Goal: Task Accomplishment & Management: Use online tool/utility

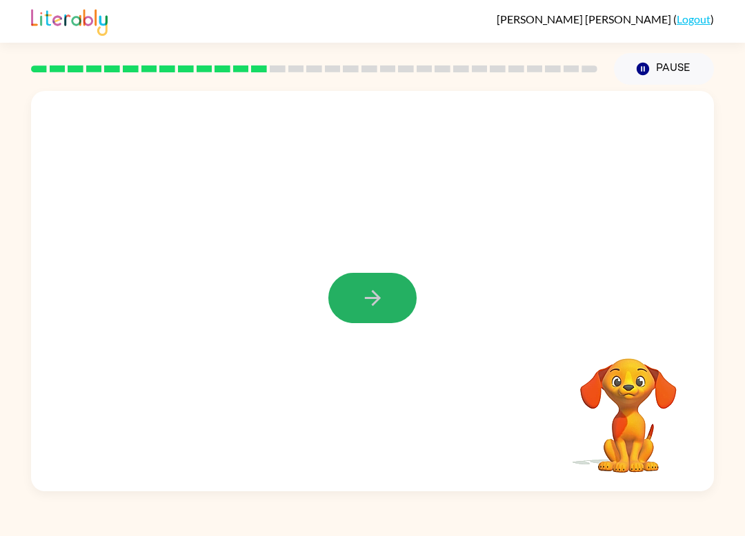
click at [352, 316] on button "button" at bounding box center [372, 298] width 88 height 50
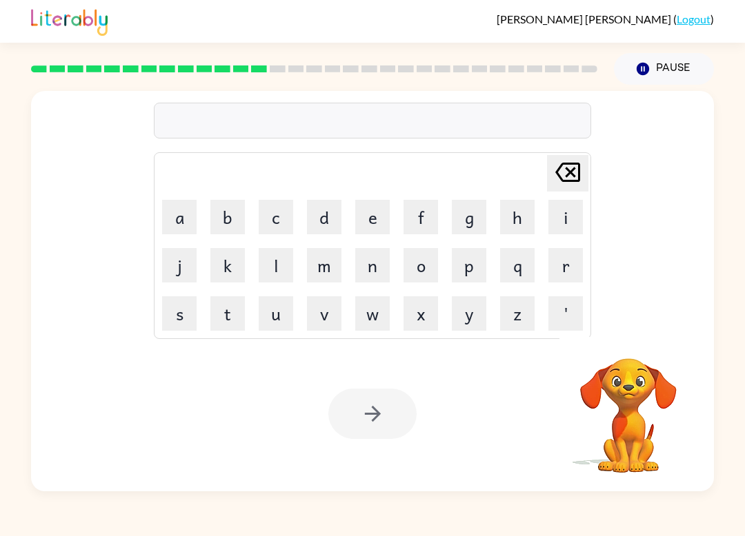
click at [195, 8] on div "[PERSON_NAME] ( Logout )" at bounding box center [372, 21] width 682 height 43
click at [436, 221] on button "f" at bounding box center [420, 217] width 34 height 34
click at [285, 259] on button "l" at bounding box center [276, 265] width 34 height 34
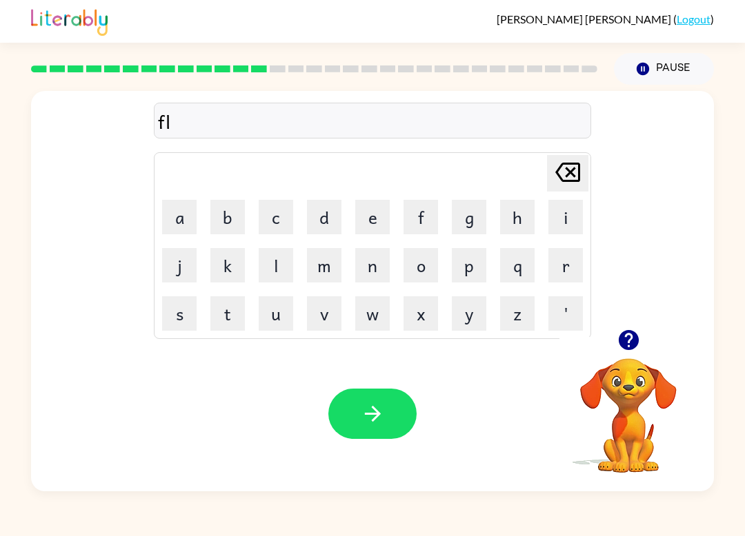
click at [423, 273] on button "o" at bounding box center [420, 265] width 34 height 34
click at [291, 281] on button "l" at bounding box center [276, 265] width 34 height 34
click at [372, 214] on button "e" at bounding box center [372, 217] width 34 height 34
click at [192, 319] on button "s" at bounding box center [179, 313] width 34 height 34
click at [229, 313] on button "t" at bounding box center [227, 313] width 34 height 34
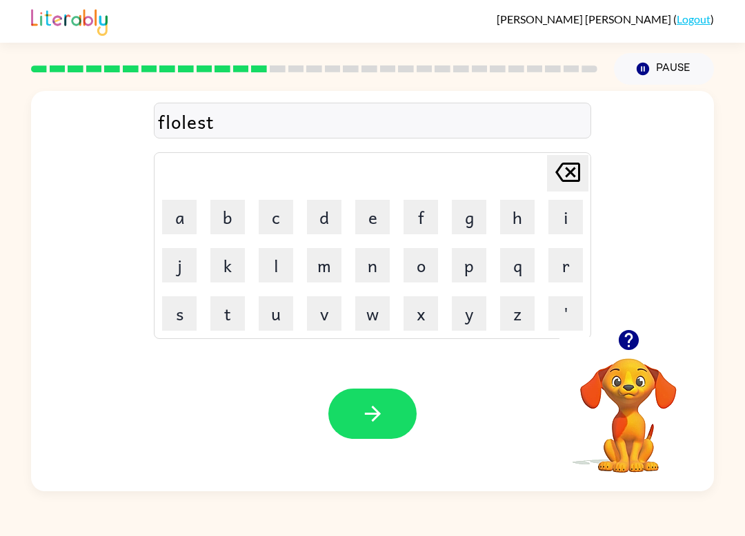
click at [352, 411] on button "button" at bounding box center [372, 414] width 88 height 50
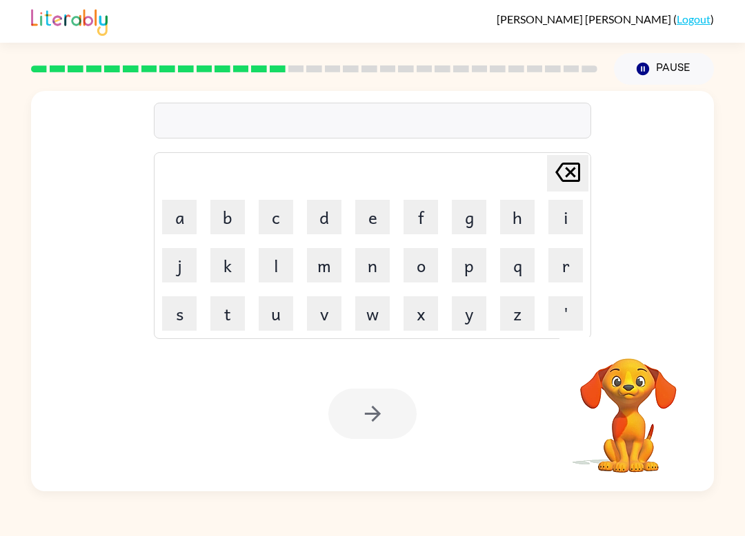
click at [185, 212] on button "a" at bounding box center [179, 217] width 34 height 34
click at [560, 230] on button "i" at bounding box center [565, 217] width 34 height 34
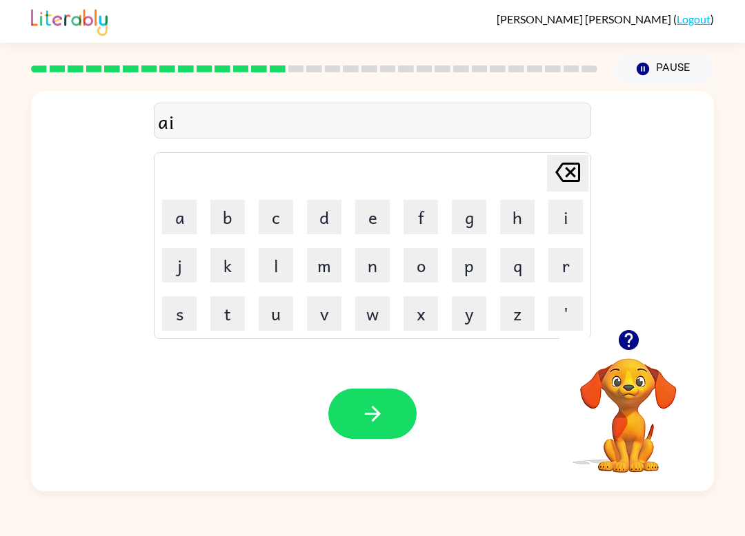
click at [561, 276] on button "r" at bounding box center [565, 265] width 34 height 34
click at [373, 207] on button "e" at bounding box center [372, 217] width 34 height 34
click at [382, 265] on button "n" at bounding box center [372, 265] width 34 height 34
click at [383, 414] on icon "button" at bounding box center [373, 414] width 24 height 24
click at [467, 266] on button "p" at bounding box center [469, 265] width 34 height 34
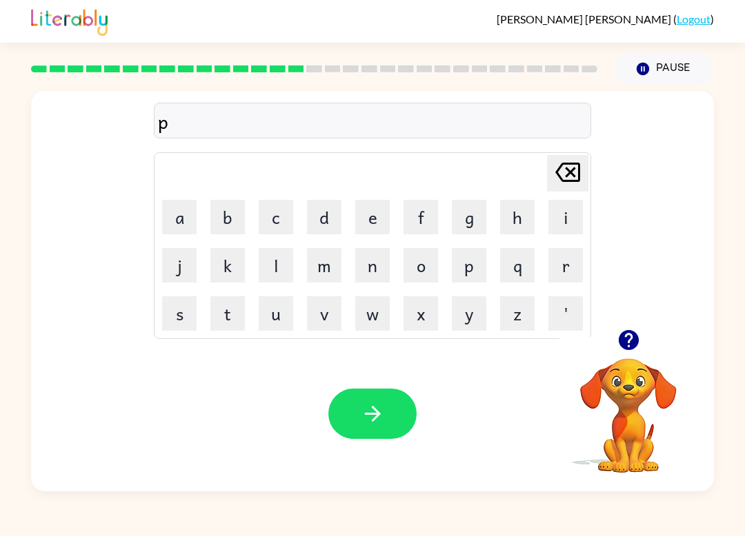
click at [422, 267] on button "o" at bounding box center [420, 265] width 34 height 34
click at [560, 272] on button "r" at bounding box center [565, 265] width 34 height 34
click at [292, 223] on button "c" at bounding box center [276, 217] width 34 height 34
click at [521, 220] on button "h" at bounding box center [517, 217] width 34 height 34
click at [369, 211] on button "e" at bounding box center [372, 217] width 34 height 34
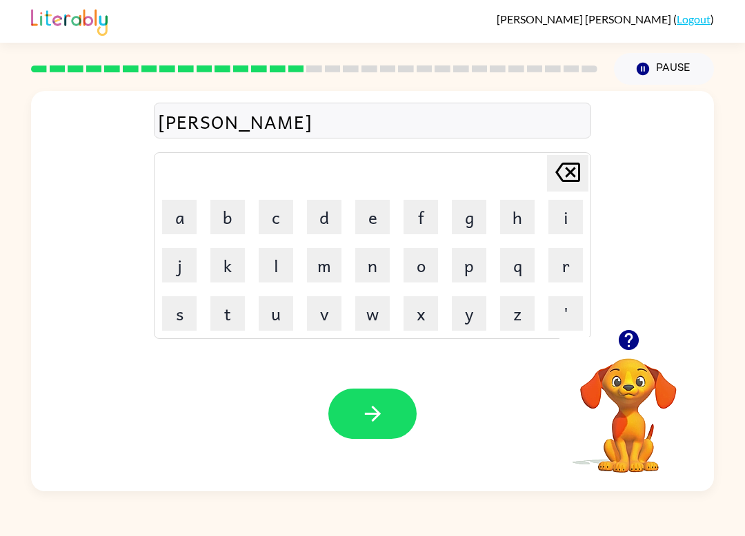
click at [368, 416] on icon "button" at bounding box center [373, 414] width 24 height 24
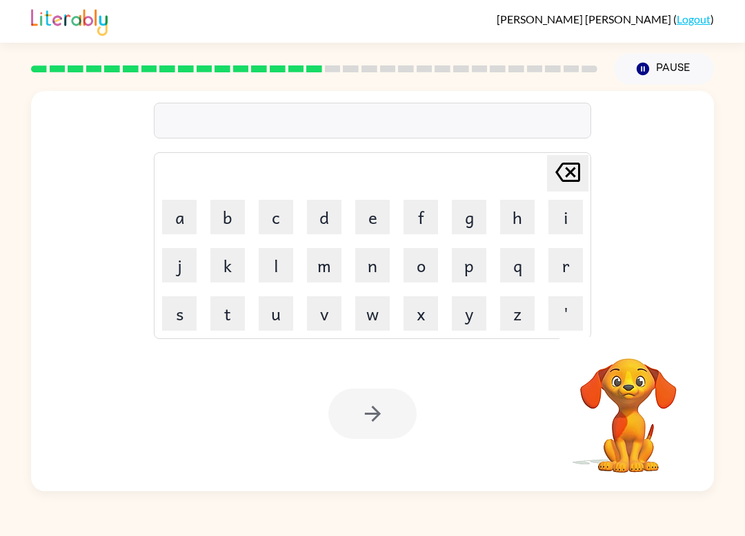
click at [376, 303] on button "w" at bounding box center [372, 313] width 34 height 34
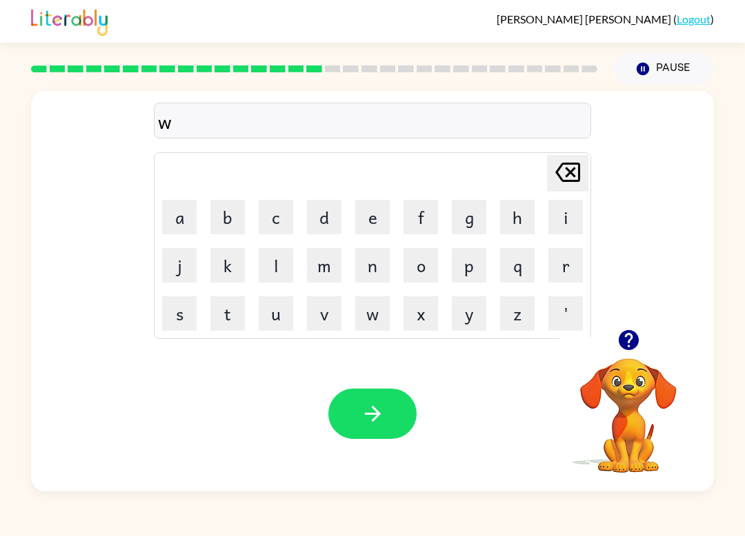
click at [174, 221] on button "a" at bounding box center [179, 217] width 34 height 34
click at [464, 227] on button "g" at bounding box center [469, 217] width 34 height 34
click at [372, 421] on icon "button" at bounding box center [372, 414] width 16 height 16
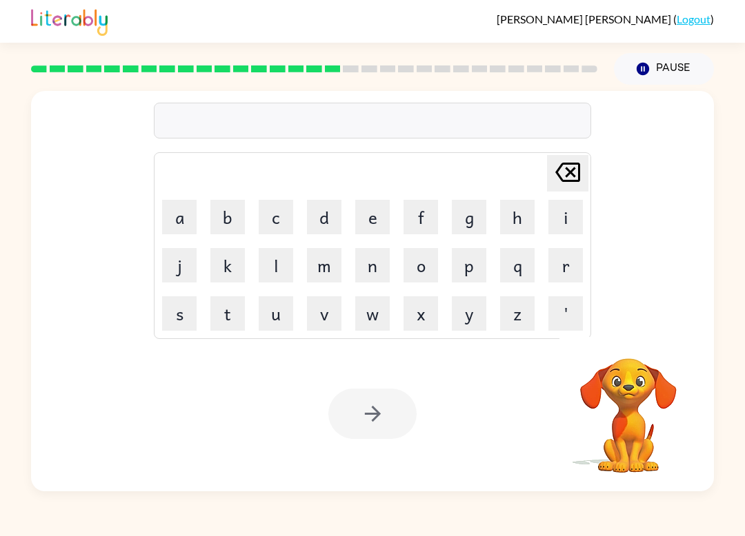
click at [323, 222] on button "d" at bounding box center [324, 217] width 34 height 34
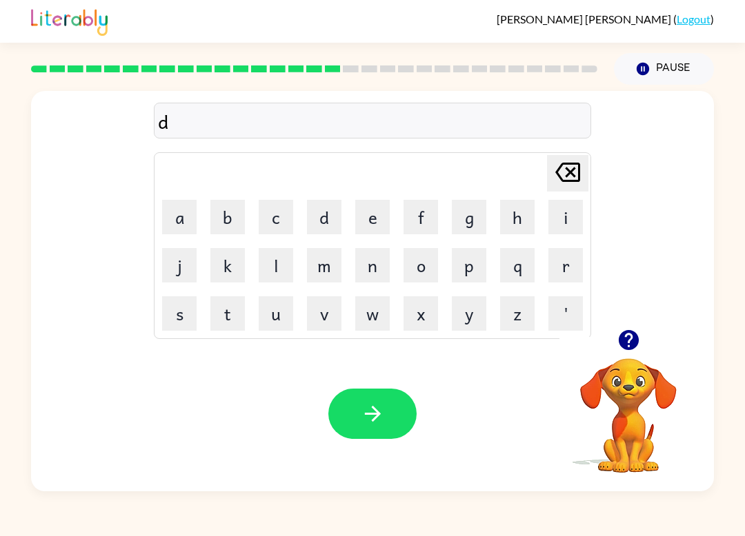
click at [551, 282] on button "r" at bounding box center [565, 265] width 34 height 34
click at [422, 250] on button "o" at bounding box center [420, 265] width 34 height 34
click at [325, 260] on button "m" at bounding box center [324, 265] width 34 height 34
click at [375, 225] on button "e" at bounding box center [372, 217] width 34 height 34
click at [554, 267] on button "r" at bounding box center [565, 265] width 34 height 34
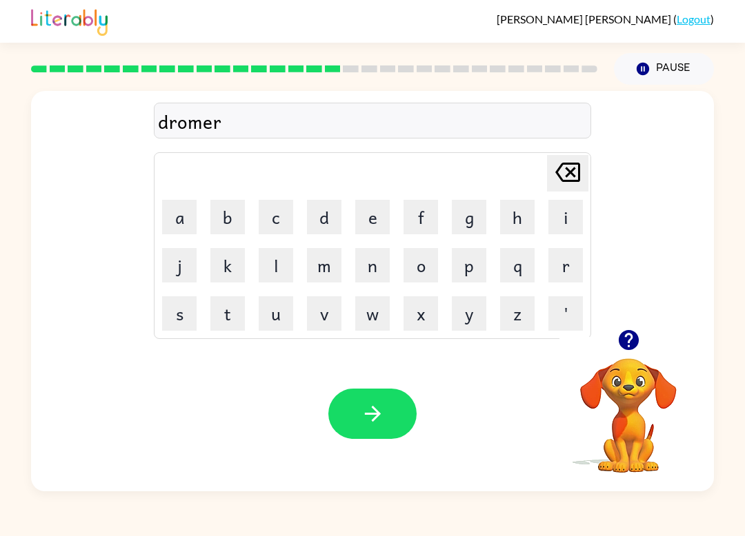
click at [389, 432] on button "button" at bounding box center [372, 414] width 88 height 50
click at [421, 211] on button "f" at bounding box center [420, 217] width 34 height 34
click at [177, 201] on button "a" at bounding box center [179, 217] width 34 height 34
click at [338, 261] on button "m" at bounding box center [324, 265] width 34 height 34
click at [553, 225] on button "i" at bounding box center [565, 217] width 34 height 34
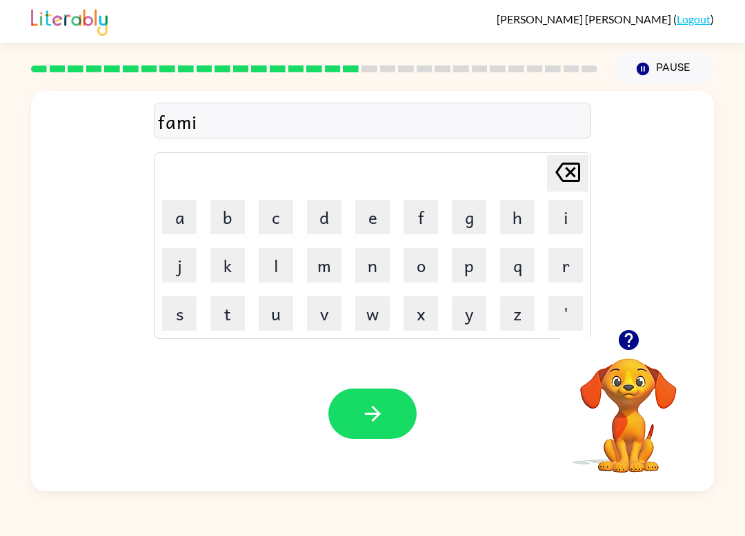
click at [275, 272] on button "l" at bounding box center [276, 265] width 34 height 34
click at [564, 218] on button "i" at bounding box center [565, 217] width 34 height 34
click at [188, 301] on button "s" at bounding box center [179, 313] width 34 height 34
click at [381, 421] on icon "button" at bounding box center [373, 414] width 24 height 24
click at [632, 350] on icon "button" at bounding box center [628, 340] width 20 height 20
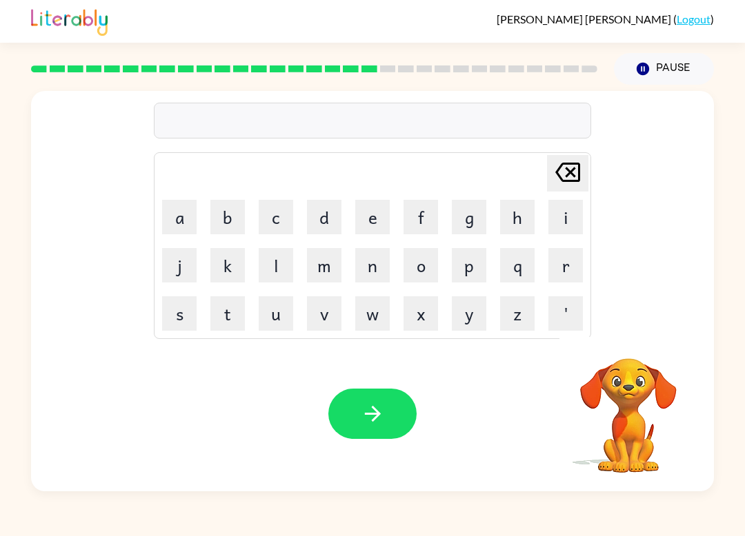
click at [325, 214] on button "d" at bounding box center [324, 217] width 34 height 34
click at [367, 231] on button "e" at bounding box center [372, 217] width 34 height 34
click at [289, 216] on button "c" at bounding box center [276, 217] width 34 height 34
click at [183, 221] on button "a" at bounding box center [179, 217] width 34 height 34
click at [242, 303] on button "t" at bounding box center [227, 313] width 34 height 34
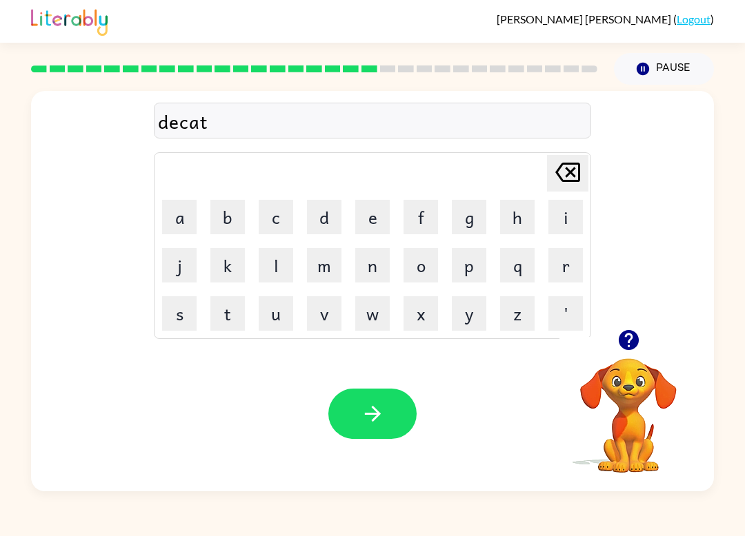
click at [366, 222] on button "e" at bounding box center [372, 217] width 34 height 34
click at [370, 410] on icon "button" at bounding box center [373, 414] width 24 height 24
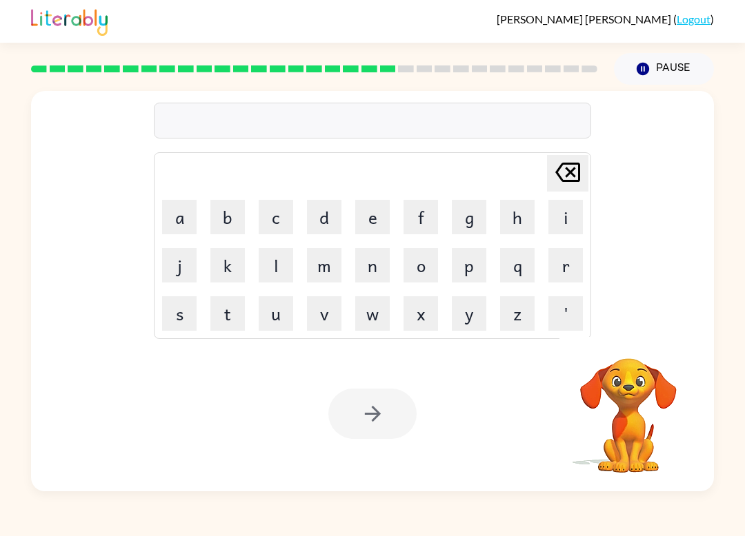
click at [464, 215] on button "g" at bounding box center [469, 217] width 34 height 34
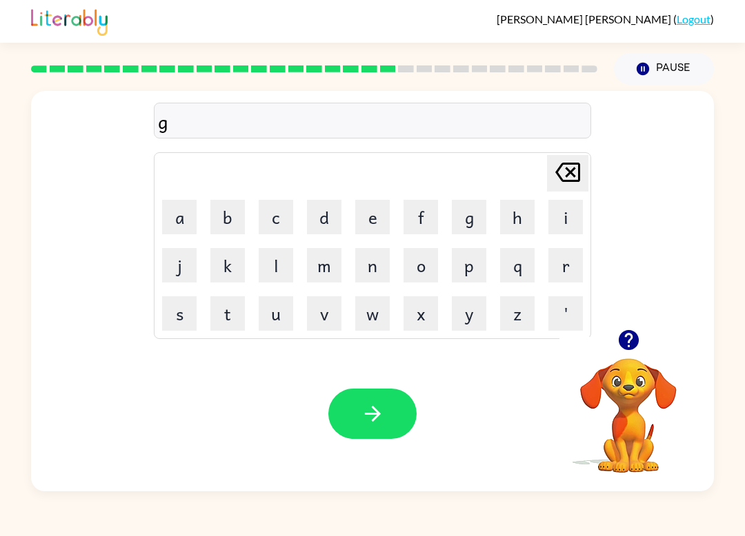
click at [186, 226] on button "a" at bounding box center [179, 217] width 34 height 34
click at [241, 325] on button "t" at bounding box center [227, 313] width 34 height 34
click at [514, 219] on button "h" at bounding box center [517, 217] width 34 height 34
click at [377, 223] on button "e" at bounding box center [372, 217] width 34 height 34
click at [553, 281] on button "r" at bounding box center [565, 265] width 34 height 34
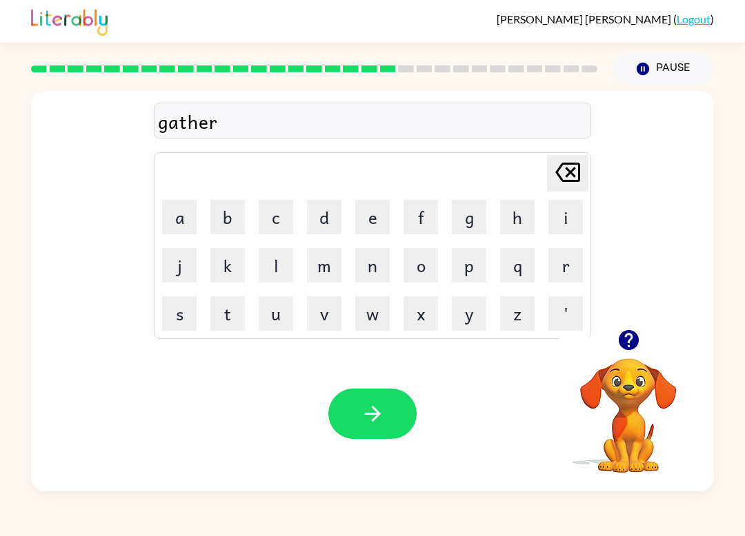
click at [380, 407] on icon "button" at bounding box center [373, 414] width 24 height 24
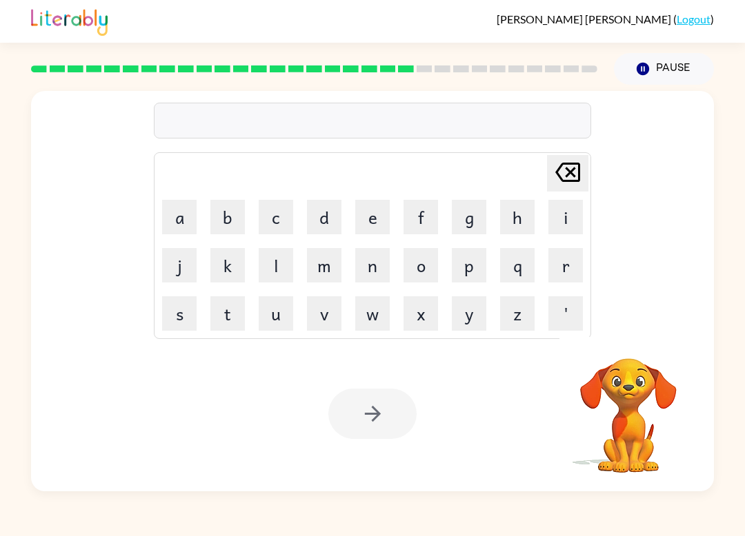
click at [462, 274] on button "p" at bounding box center [469, 265] width 34 height 34
click at [565, 271] on button "r" at bounding box center [565, 265] width 34 height 34
click at [571, 219] on button "i" at bounding box center [565, 217] width 34 height 34
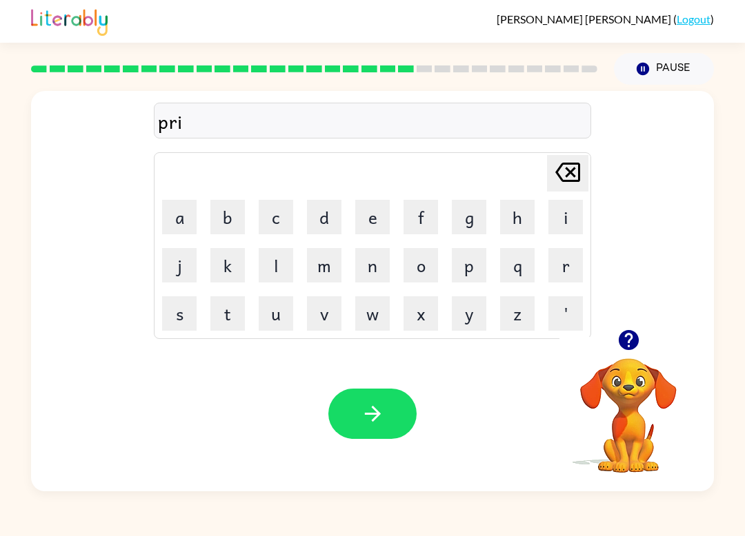
click at [188, 326] on button "s" at bounding box center [179, 313] width 34 height 34
click at [558, 216] on button "i" at bounding box center [565, 217] width 34 height 34
click at [184, 321] on button "s" at bounding box center [179, 313] width 34 height 34
click at [377, 213] on button "e" at bounding box center [372, 217] width 34 height 34
click at [274, 261] on button "l" at bounding box center [276, 265] width 34 height 34
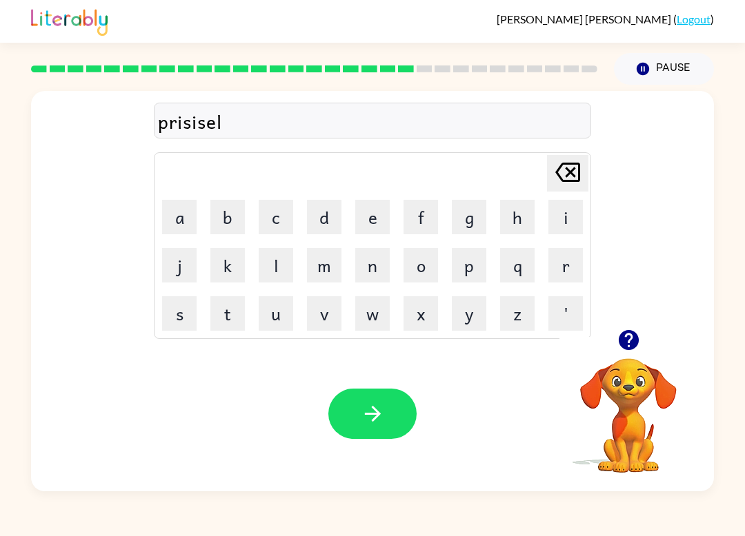
click at [413, 316] on button "x" at bounding box center [420, 313] width 34 height 34
click at [554, 185] on icon "[PERSON_NAME] last character input" at bounding box center [567, 172] width 33 height 33
click at [460, 315] on button "y" at bounding box center [469, 313] width 34 height 34
click at [383, 427] on button "button" at bounding box center [372, 414] width 88 height 50
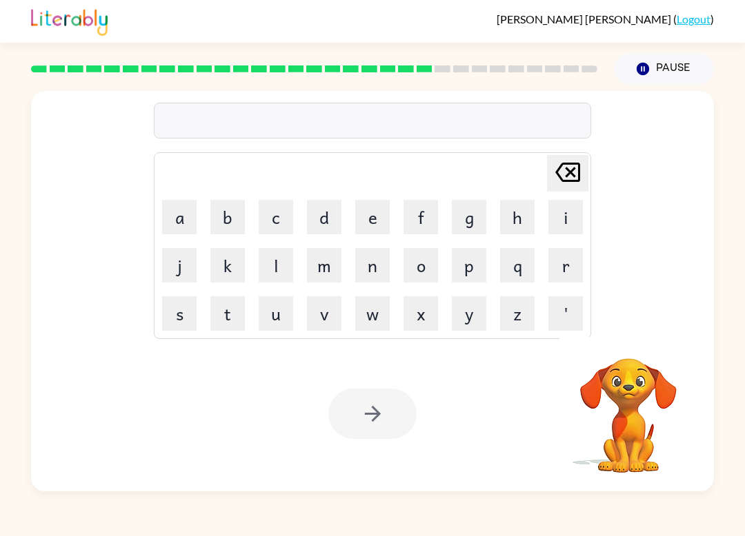
click at [186, 317] on button "s" at bounding box center [179, 313] width 34 height 34
click at [230, 327] on button "t" at bounding box center [227, 313] width 34 height 34
click at [560, 281] on button "r" at bounding box center [565, 265] width 34 height 34
click at [561, 213] on button "i" at bounding box center [565, 217] width 34 height 34
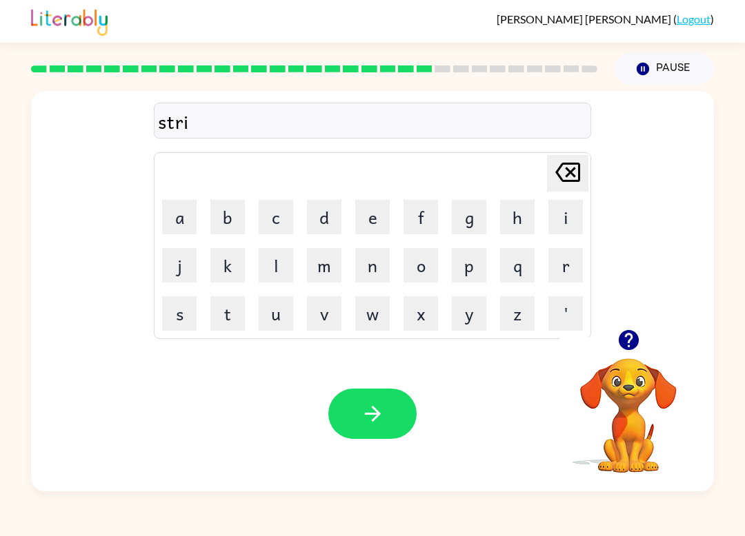
click at [282, 212] on button "c" at bounding box center [276, 217] width 34 height 34
click at [177, 218] on button "a" at bounding box center [179, 217] width 34 height 34
click at [562, 265] on button "r" at bounding box center [565, 265] width 34 height 34
click at [396, 405] on button "button" at bounding box center [372, 414] width 88 height 50
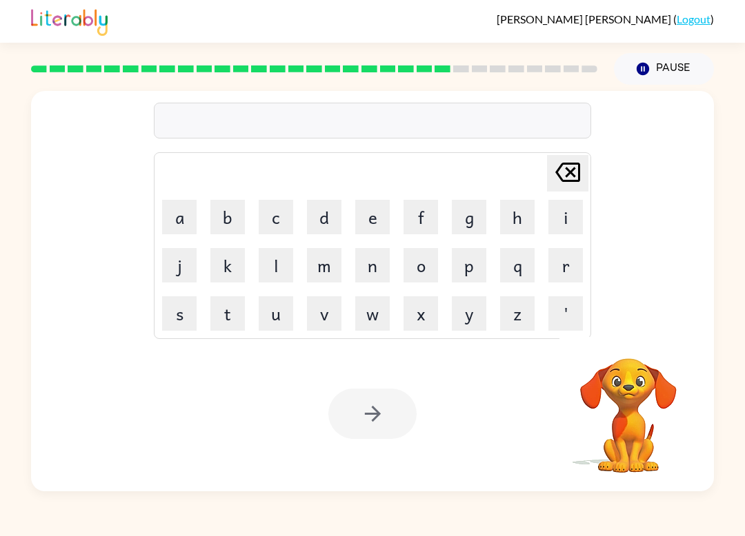
click at [467, 219] on button "g" at bounding box center [469, 217] width 34 height 34
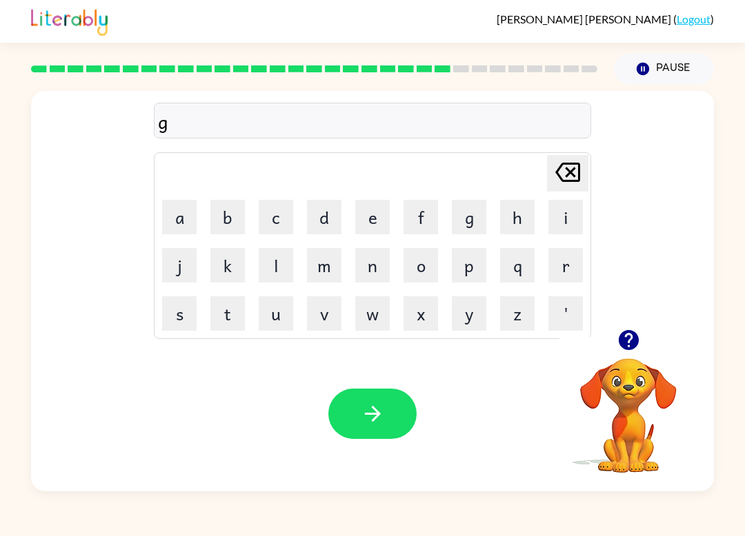
click at [559, 207] on button "i" at bounding box center [565, 217] width 34 height 34
click at [376, 269] on button "n" at bounding box center [372, 265] width 34 height 34
click at [465, 225] on button "g" at bounding box center [469, 217] width 34 height 34
click at [376, 232] on button "e" at bounding box center [372, 217] width 34 height 34
click at [558, 267] on button "r" at bounding box center [565, 265] width 34 height 34
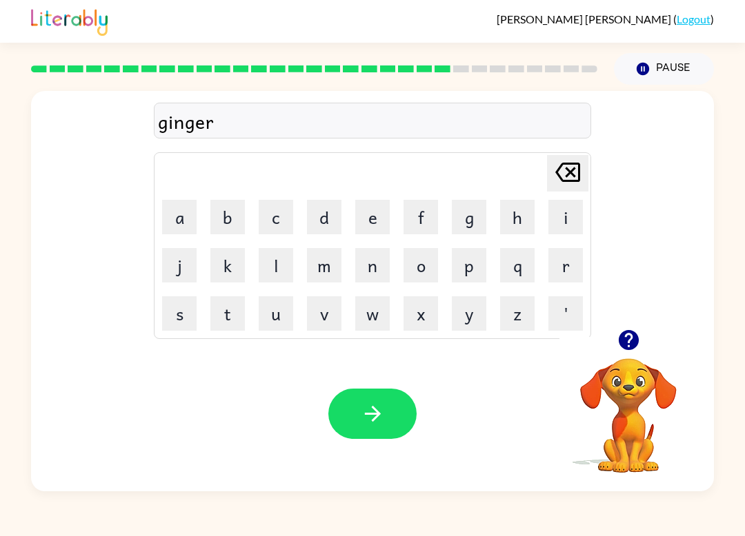
click at [396, 421] on button "button" at bounding box center [372, 414] width 88 height 50
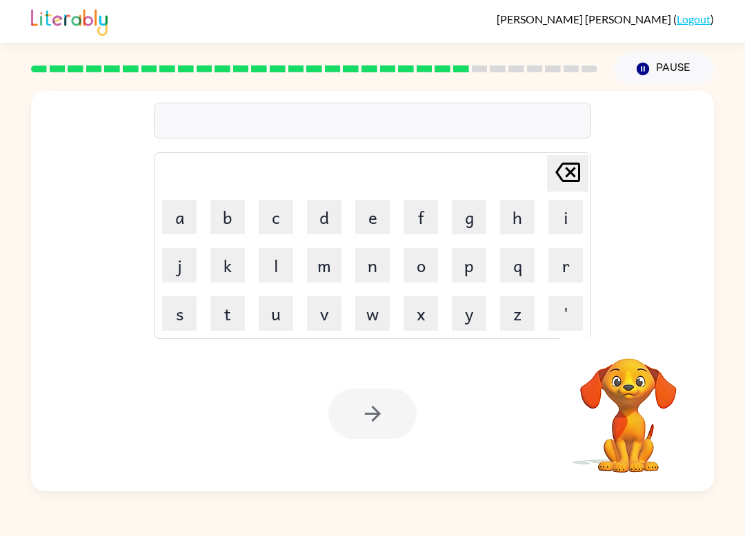
click at [284, 220] on button "c" at bounding box center [276, 217] width 34 height 34
click at [427, 265] on button "o" at bounding box center [420, 265] width 34 height 34
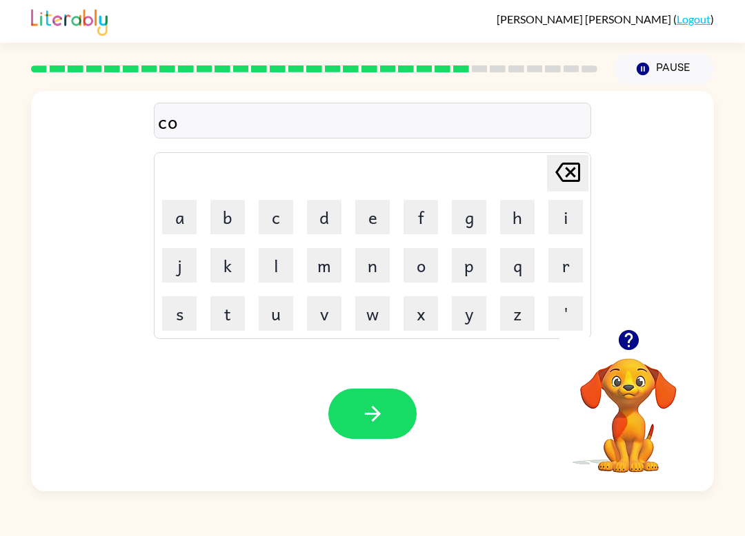
click at [369, 270] on button "n" at bounding box center [372, 265] width 34 height 34
click at [287, 207] on button "c" at bounding box center [276, 217] width 34 height 34
click at [279, 267] on button "l" at bounding box center [276, 265] width 34 height 34
click at [279, 322] on button "u" at bounding box center [276, 313] width 34 height 34
click at [325, 213] on button "d" at bounding box center [324, 217] width 34 height 34
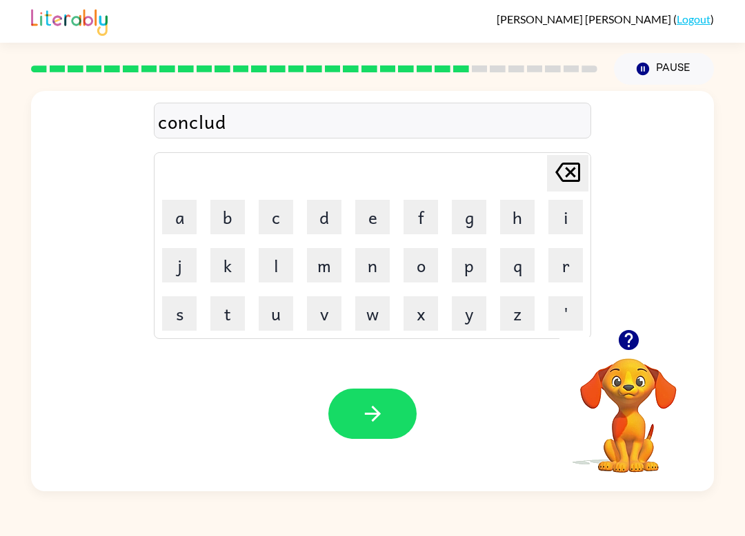
click at [373, 216] on button "e" at bounding box center [372, 217] width 34 height 34
click at [332, 221] on button "d" at bounding box center [324, 217] width 34 height 34
click at [378, 412] on icon "button" at bounding box center [373, 414] width 24 height 24
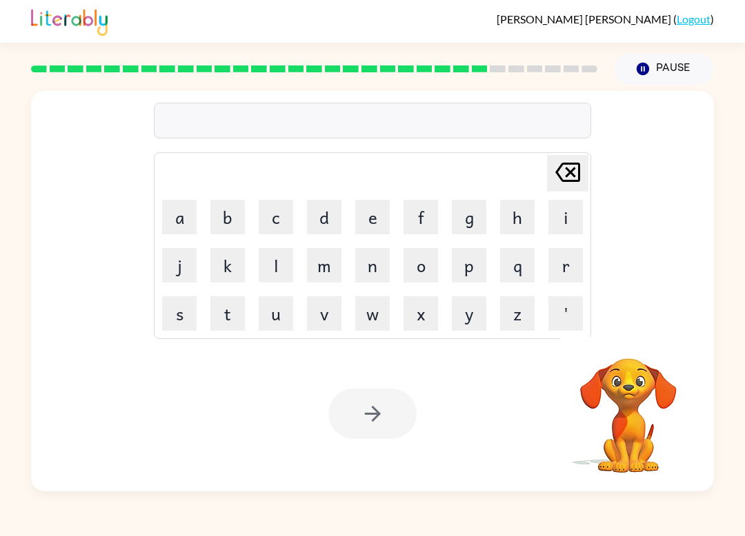
click at [269, 218] on button "c" at bounding box center [276, 217] width 34 height 34
click at [185, 225] on button "a" at bounding box center [179, 217] width 34 height 34
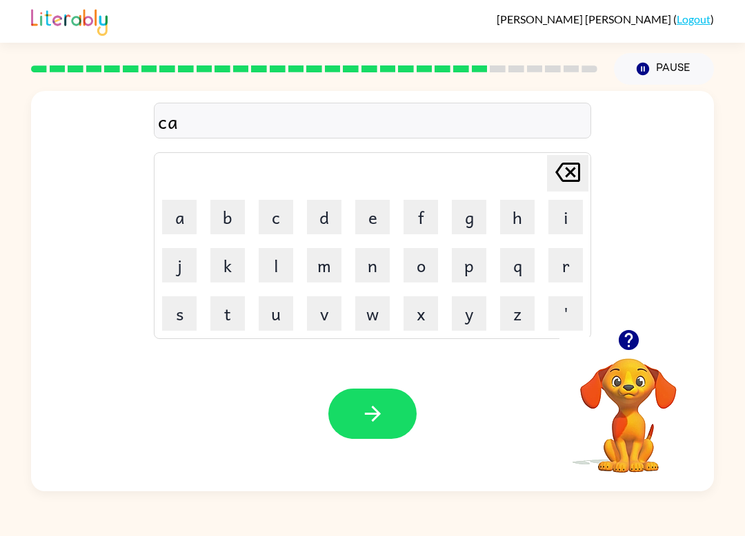
click at [229, 322] on button "t" at bounding box center [227, 313] width 34 height 34
click at [426, 209] on button "f" at bounding box center [420, 217] width 34 height 34
click at [558, 232] on button "i" at bounding box center [565, 217] width 34 height 34
click at [176, 323] on button "s" at bounding box center [179, 313] width 34 height 34
click at [517, 225] on button "h" at bounding box center [517, 217] width 34 height 34
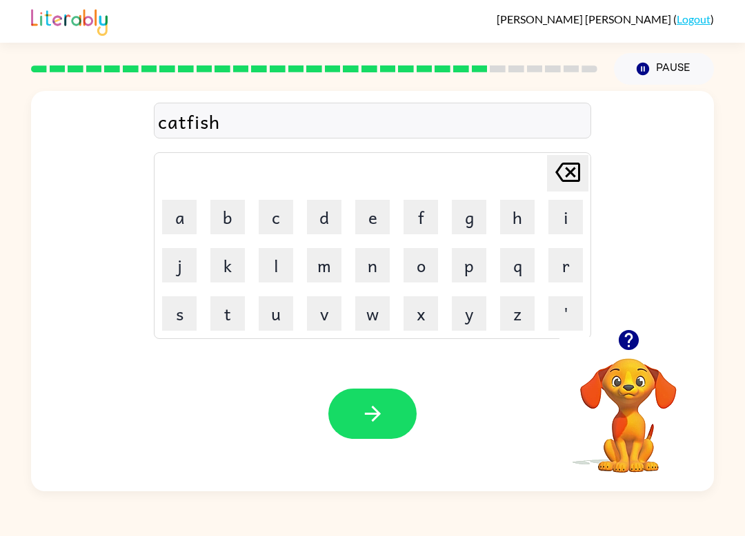
click at [398, 408] on button "button" at bounding box center [372, 414] width 88 height 50
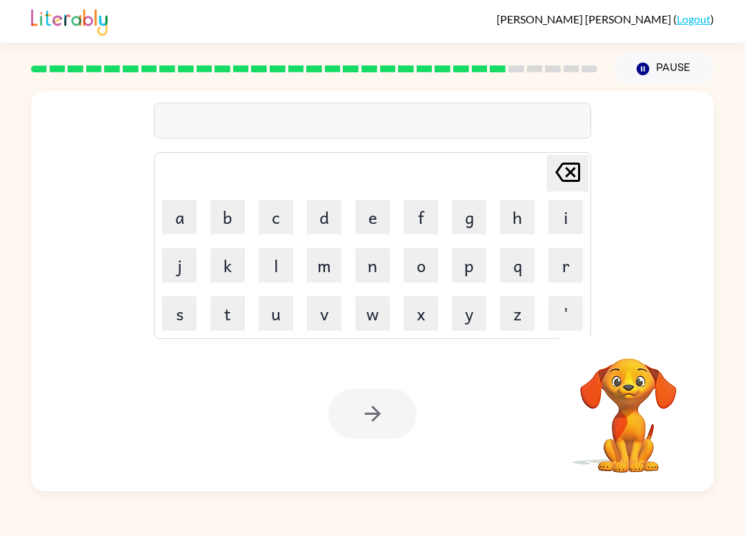
click at [430, 263] on button "o" at bounding box center [420, 265] width 34 height 34
click at [328, 323] on button "v" at bounding box center [324, 313] width 34 height 34
click at [381, 217] on button "e" at bounding box center [372, 217] width 34 height 34
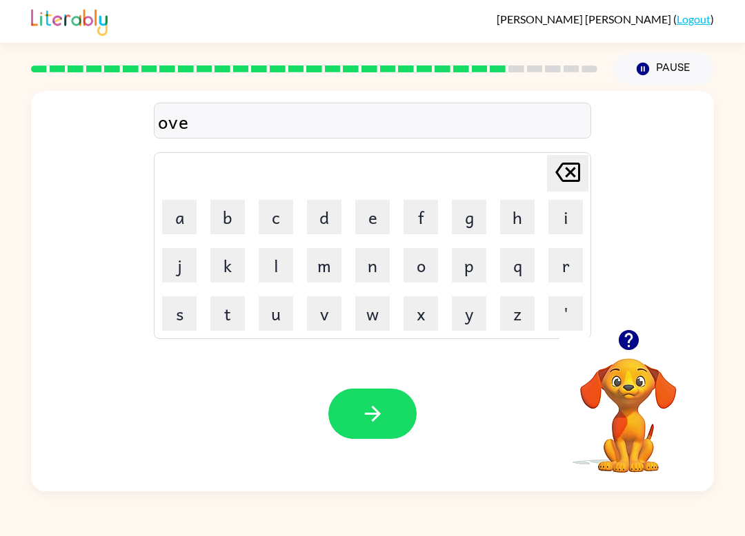
click at [554, 279] on button "r" at bounding box center [565, 265] width 34 height 34
click at [236, 316] on button "t" at bounding box center [227, 313] width 34 height 34
click at [556, 214] on button "i" at bounding box center [565, 217] width 34 height 34
click at [331, 271] on button "m" at bounding box center [324, 265] width 34 height 34
click at [381, 219] on button "e" at bounding box center [372, 217] width 34 height 34
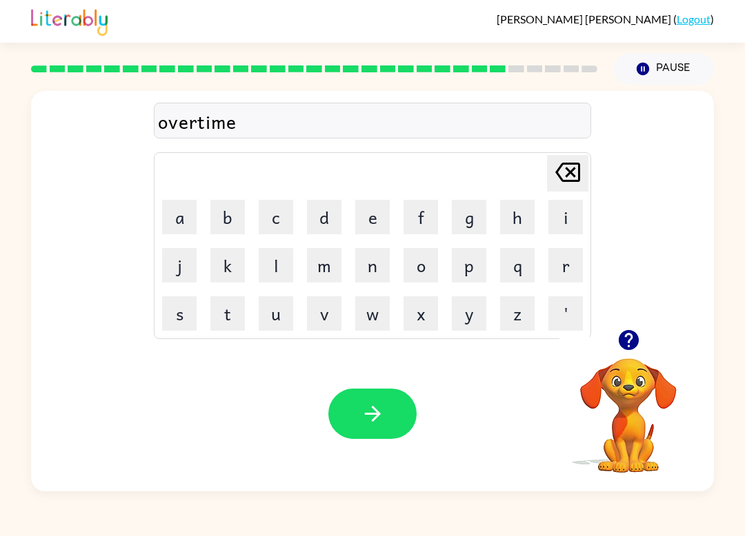
click at [393, 418] on button "button" at bounding box center [372, 414] width 88 height 50
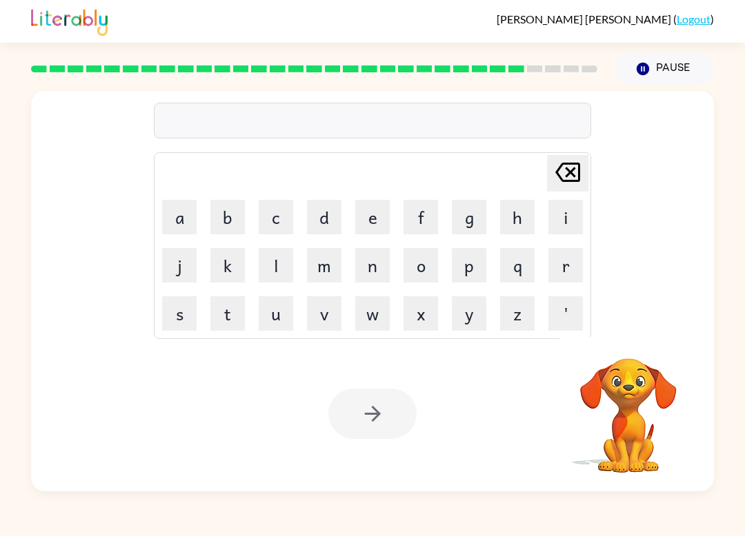
click at [472, 223] on button "g" at bounding box center [469, 217] width 34 height 34
click at [283, 264] on button "l" at bounding box center [276, 265] width 34 height 34
click at [415, 269] on button "o" at bounding box center [420, 265] width 34 height 34
click at [377, 322] on button "w" at bounding box center [372, 313] width 34 height 34
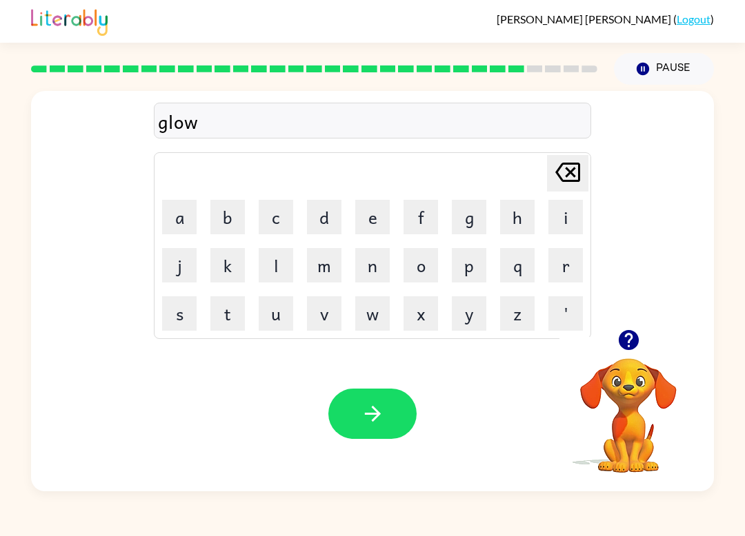
click at [395, 425] on button "button" at bounding box center [372, 414] width 88 height 50
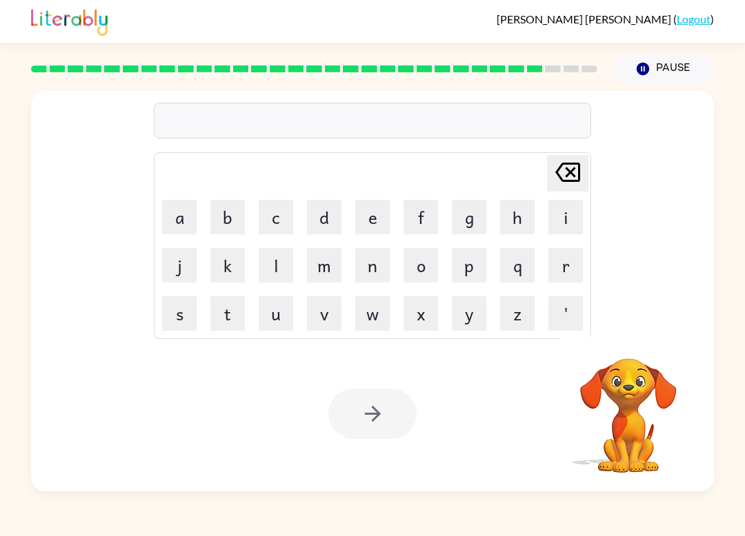
click at [375, 321] on button "w" at bounding box center [372, 313] width 34 height 34
click at [564, 222] on button "i" at bounding box center [565, 217] width 34 height 34
click at [467, 269] on button "p" at bounding box center [469, 265] width 34 height 34
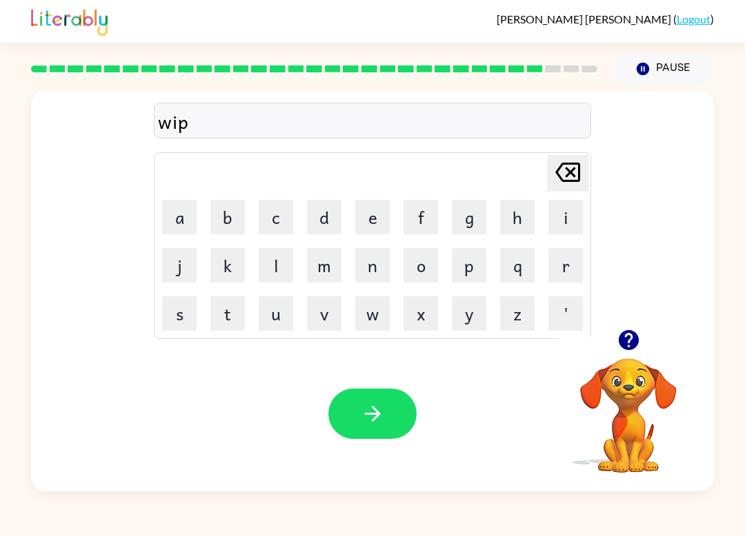
click at [181, 120] on div "wip" at bounding box center [372, 121] width 429 height 29
click at [370, 409] on icon "button" at bounding box center [373, 414] width 24 height 24
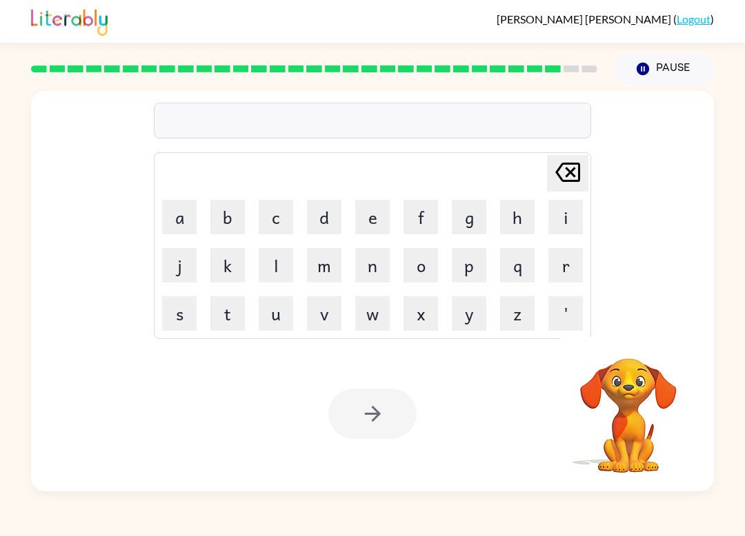
click at [175, 216] on button "a" at bounding box center [179, 217] width 34 height 34
click at [182, 322] on button "s" at bounding box center [179, 313] width 34 height 34
click at [227, 318] on button "t" at bounding box center [227, 313] width 34 height 34
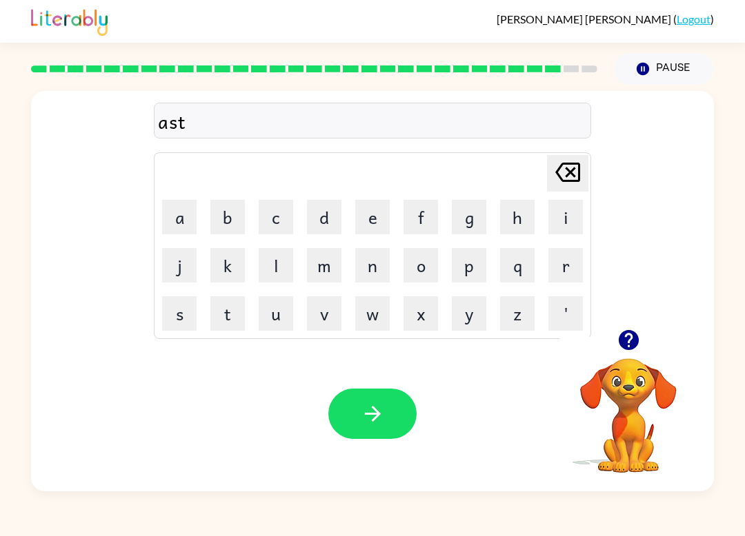
click at [568, 268] on button "r" at bounding box center [565, 265] width 34 height 34
click at [420, 276] on button "o" at bounding box center [420, 265] width 34 height 34
click at [633, 354] on button "button" at bounding box center [628, 340] width 35 height 35
click at [561, 222] on button "i" at bounding box center [565, 217] width 34 height 34
click at [323, 221] on button "d" at bounding box center [324, 217] width 34 height 34
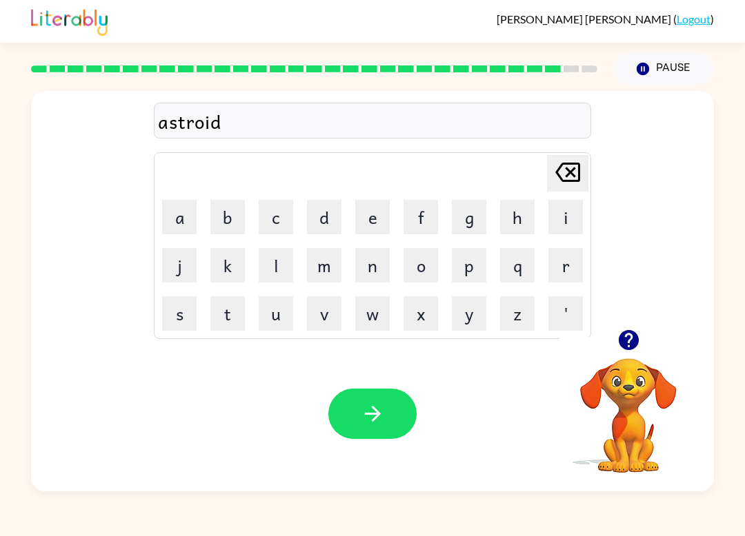
click at [384, 421] on icon "button" at bounding box center [373, 414] width 24 height 24
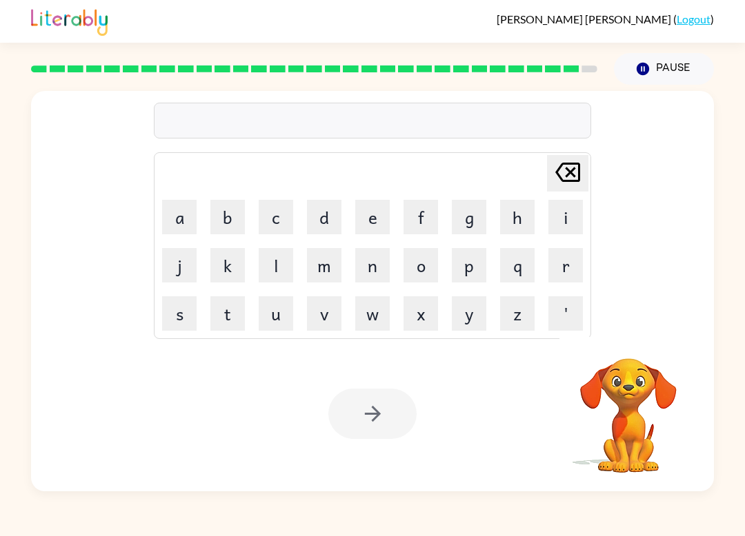
click at [330, 264] on button "m" at bounding box center [324, 265] width 34 height 34
click at [170, 218] on button "a" at bounding box center [179, 217] width 34 height 34
click at [174, 325] on button "s" at bounding box center [179, 313] width 34 height 34
click at [229, 309] on button "t" at bounding box center [227, 313] width 34 height 34
click at [378, 223] on button "e" at bounding box center [372, 217] width 34 height 34
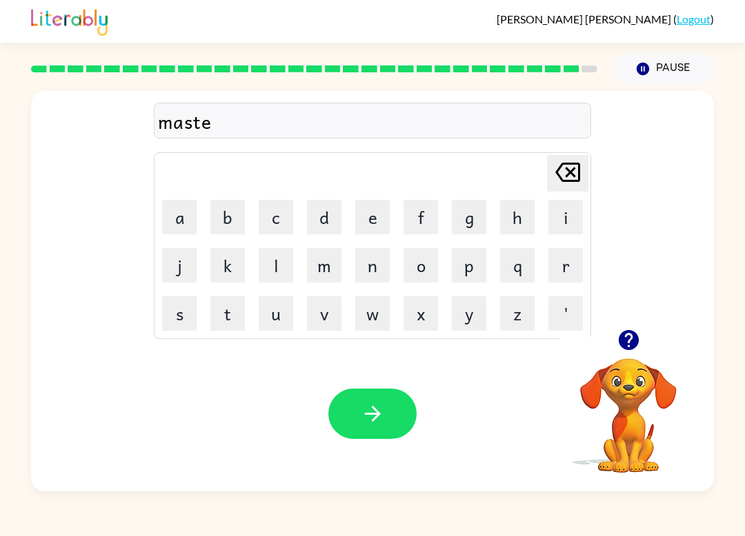
click at [560, 276] on button "r" at bounding box center [565, 265] width 34 height 34
click at [465, 268] on button "p" at bounding box center [469, 265] width 34 height 34
click at [365, 216] on button "e" at bounding box center [372, 217] width 34 height 34
click at [195, 217] on button "a" at bounding box center [179, 217] width 34 height 34
click at [277, 221] on button "c" at bounding box center [276, 217] width 34 height 34
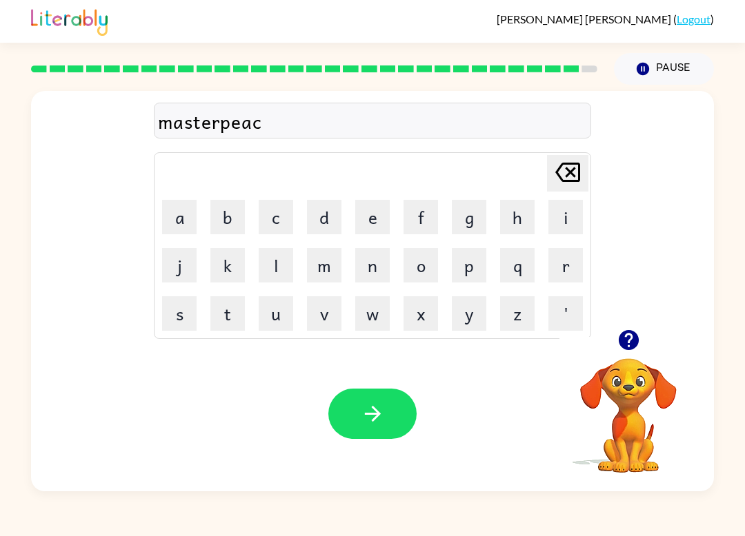
click at [376, 226] on button "e" at bounding box center [372, 217] width 34 height 34
click at [377, 406] on icon "button" at bounding box center [373, 414] width 24 height 24
